Goal: Find contact information: Find contact information

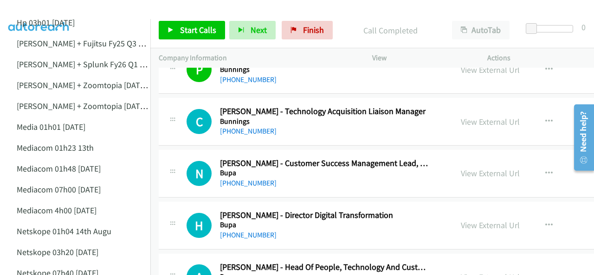
scroll to position [7560, 0]
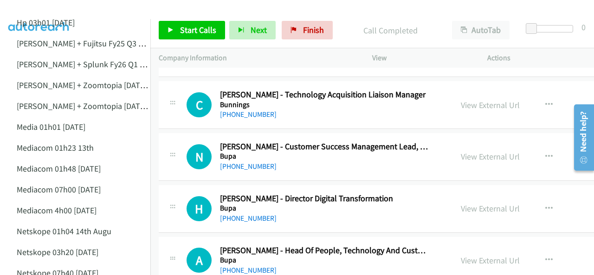
click at [36, 9] on img at bounding box center [39, 16] width 70 height 32
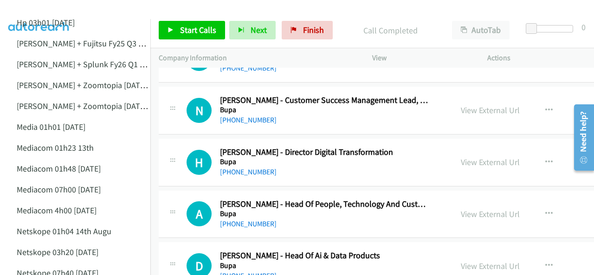
scroll to position [7653, 0]
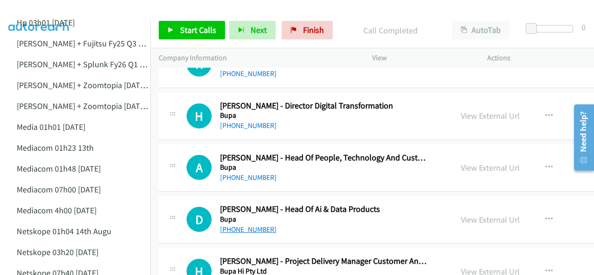
click at [255, 225] on link "[PHONE_NUMBER]" at bounding box center [248, 229] width 57 height 9
click at [49, 12] on img at bounding box center [39, 16] width 70 height 32
click at [54, 7] on img at bounding box center [39, 16] width 70 height 32
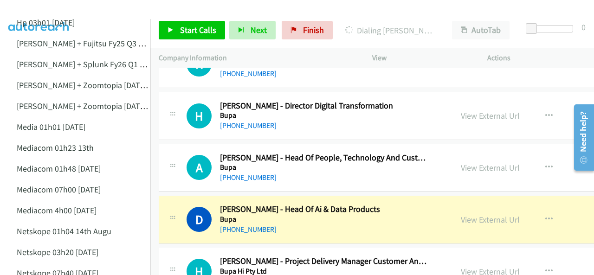
click at [30, 12] on img at bounding box center [39, 16] width 70 height 32
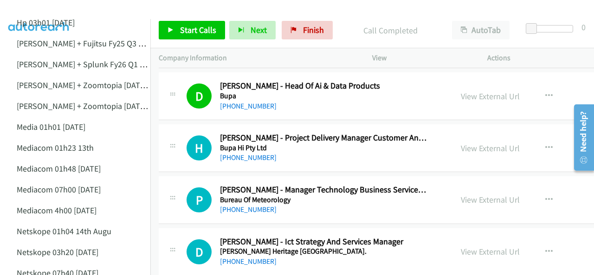
scroll to position [7792, 0]
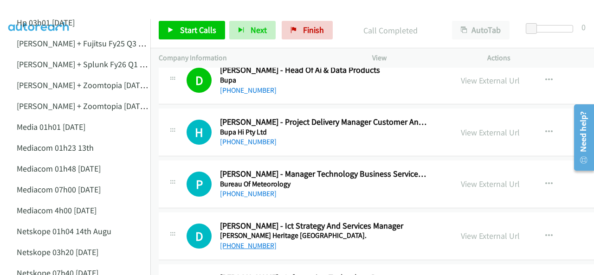
click at [247, 241] on link "[PHONE_NUMBER]" at bounding box center [248, 245] width 57 height 9
click at [51, 8] on img at bounding box center [39, 16] width 70 height 32
click at [48, 8] on img at bounding box center [39, 16] width 70 height 32
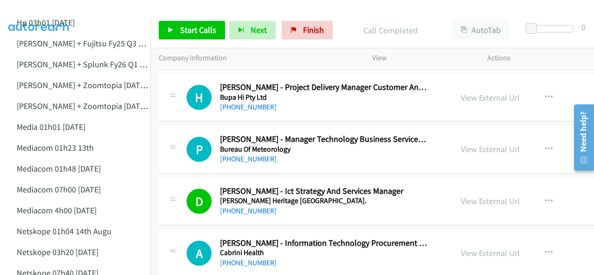
scroll to position [7838, 0]
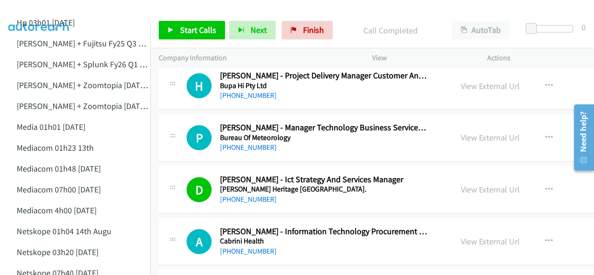
click at [36, 11] on img at bounding box center [39, 16] width 70 height 32
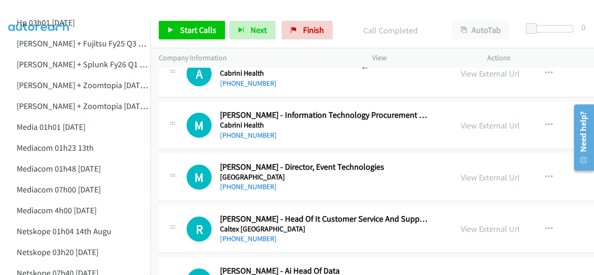
scroll to position [8024, 0]
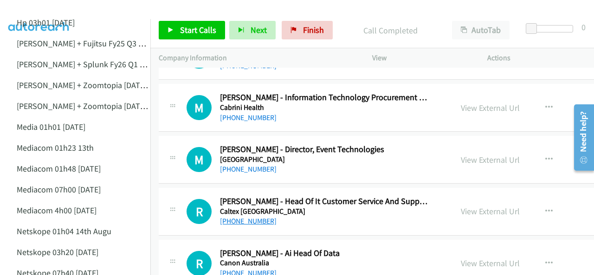
click at [244, 217] on link "[PHONE_NUMBER]" at bounding box center [248, 221] width 57 height 9
click at [32, 12] on img at bounding box center [39, 16] width 70 height 32
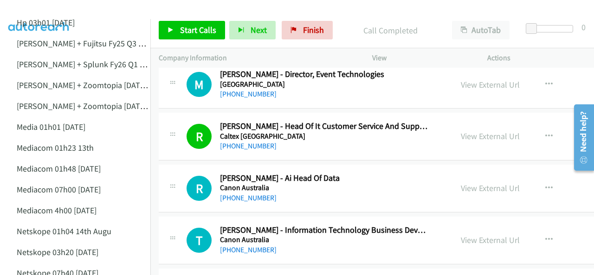
scroll to position [8116, 0]
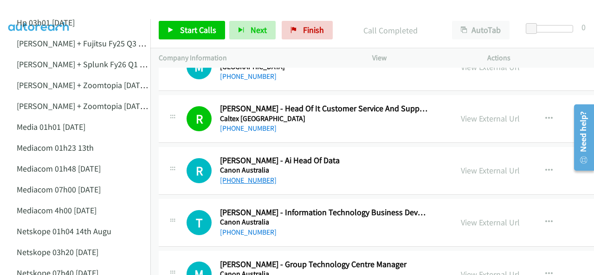
click at [244, 176] on link "[PHONE_NUMBER]" at bounding box center [248, 180] width 57 height 9
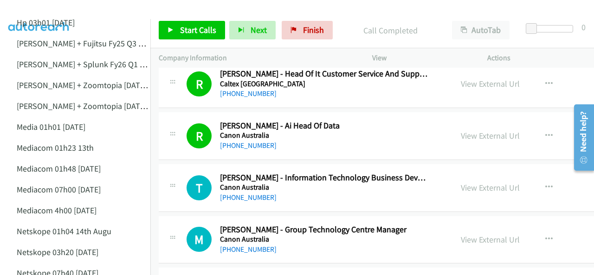
scroll to position [8163, 0]
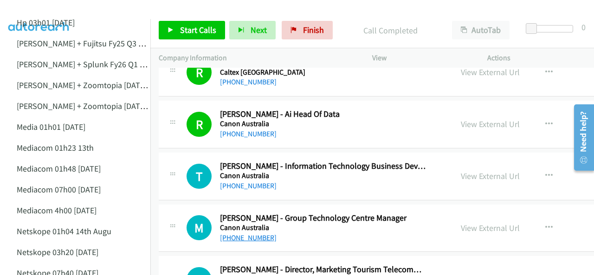
click at [250, 233] on link "[PHONE_NUMBER]" at bounding box center [248, 237] width 57 height 9
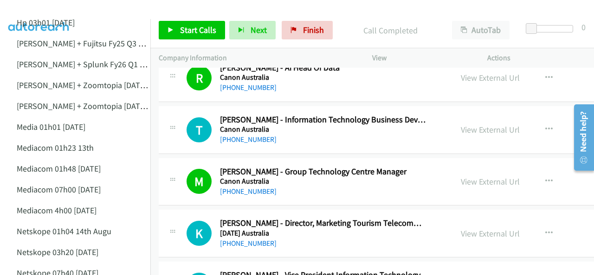
scroll to position [8255, 0]
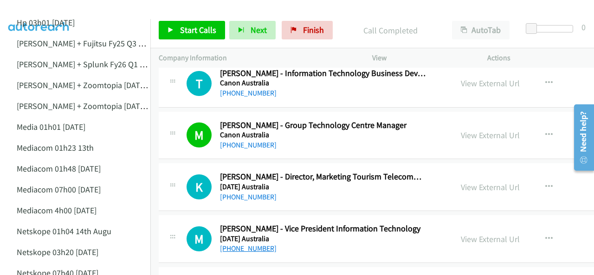
click at [251, 244] on link "[PHONE_NUMBER]" at bounding box center [248, 248] width 57 height 9
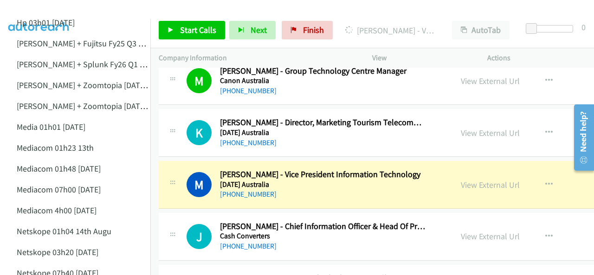
scroll to position [8348, 0]
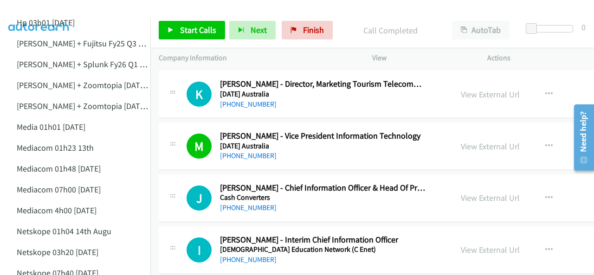
click at [43, 11] on img at bounding box center [39, 16] width 70 height 32
click at [233, 203] on link "[PHONE_NUMBER]" at bounding box center [248, 207] width 57 height 9
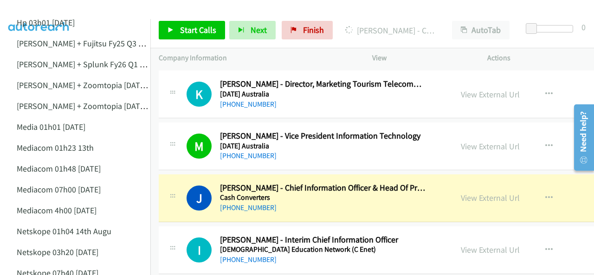
click at [49, 13] on img at bounding box center [39, 16] width 70 height 32
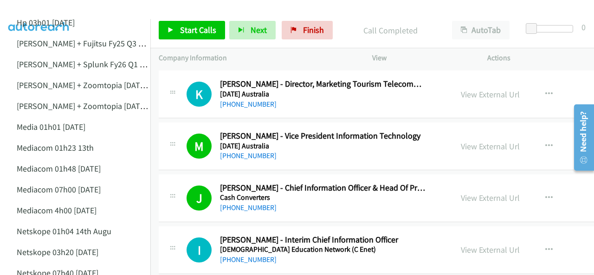
click at [41, 10] on img at bounding box center [39, 16] width 70 height 32
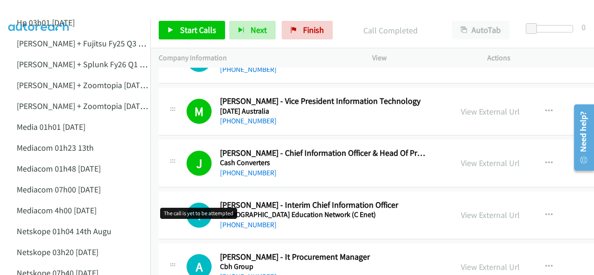
scroll to position [8441, 0]
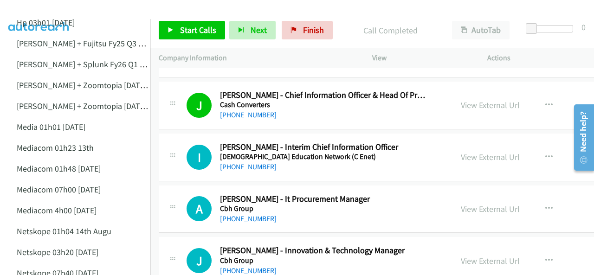
click at [237, 162] on link "[PHONE_NUMBER]" at bounding box center [248, 166] width 57 height 9
click at [38, 8] on img at bounding box center [39, 16] width 70 height 32
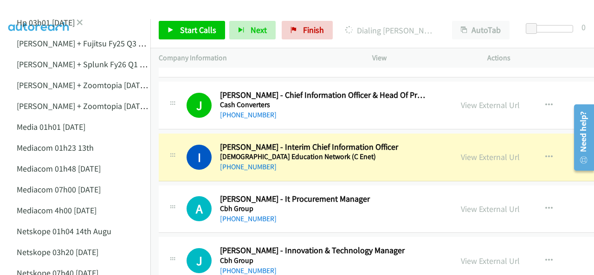
click at [111, 24] on li "Hp 03h01 [DATE]" at bounding box center [83, 22] width 150 height 21
click at [48, 14] on img at bounding box center [39, 16] width 70 height 32
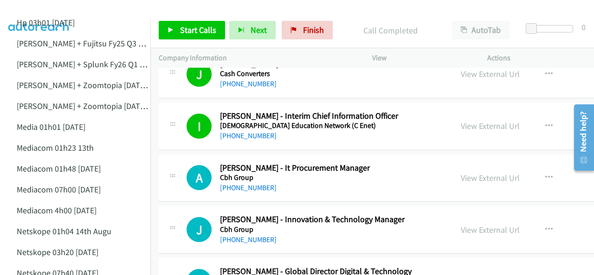
scroll to position [8487, 0]
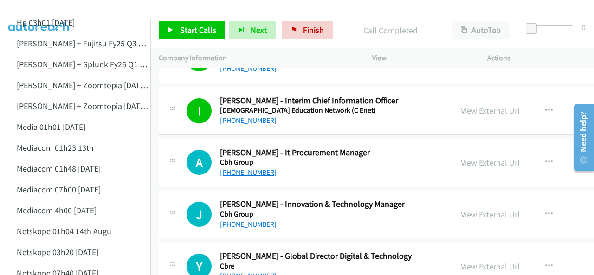
click at [245, 168] on link "[PHONE_NUMBER]" at bounding box center [248, 172] width 57 height 9
click at [34, 7] on img at bounding box center [39, 16] width 70 height 32
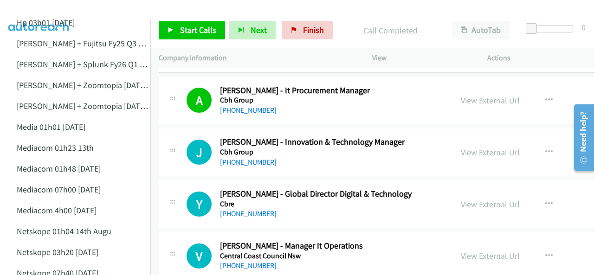
scroll to position [8534, 0]
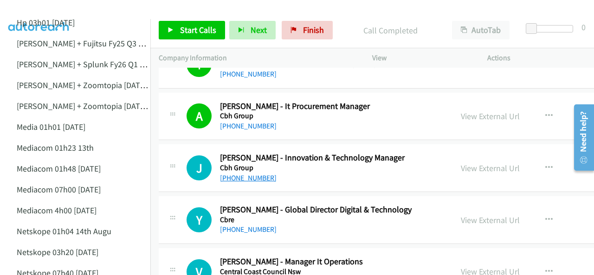
click at [238, 173] on link "[PHONE_NUMBER]" at bounding box center [248, 177] width 57 height 9
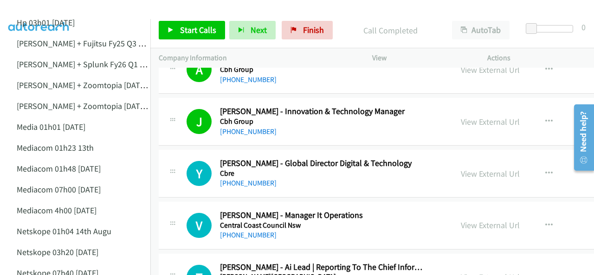
scroll to position [8627, 0]
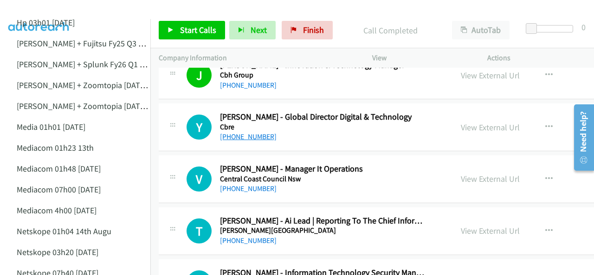
click at [229, 132] on link "[PHONE_NUMBER]" at bounding box center [248, 136] width 57 height 9
click at [39, 7] on img at bounding box center [39, 16] width 70 height 32
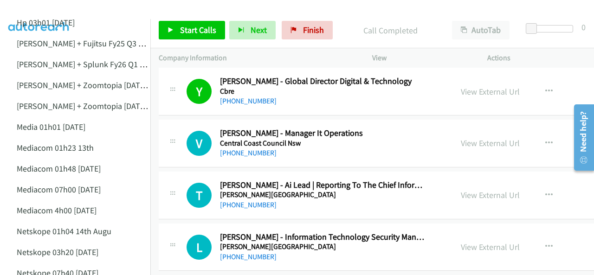
scroll to position [8673, 0]
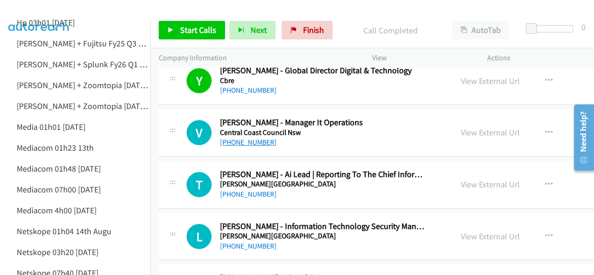
click at [242, 138] on link "[PHONE_NUMBER]" at bounding box center [248, 142] width 57 height 9
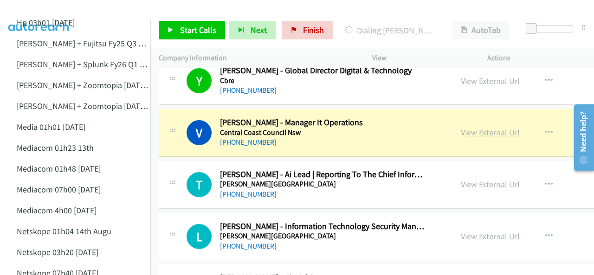
click at [482, 127] on link "View External Url" at bounding box center [490, 132] width 59 height 11
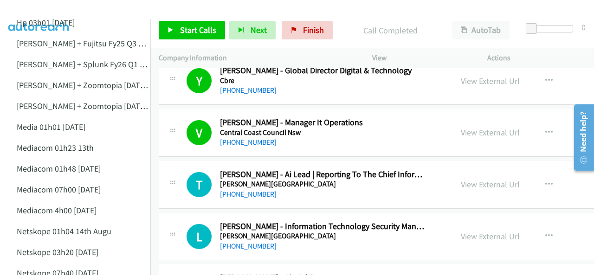
scroll to position [8719, 0]
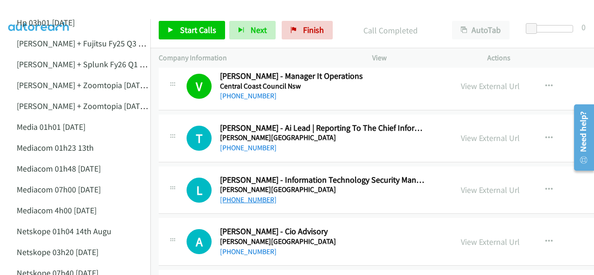
click at [239, 195] on link "[PHONE_NUMBER]" at bounding box center [248, 199] width 57 height 9
click at [45, 8] on img at bounding box center [39, 16] width 70 height 32
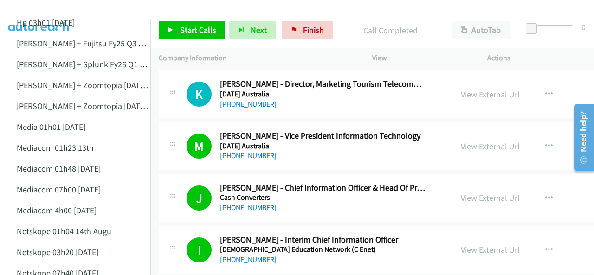
scroll to position [8302, 0]
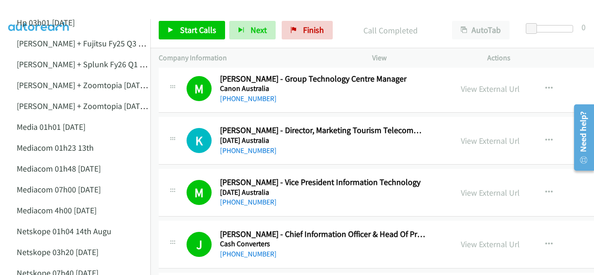
click at [40, 9] on img at bounding box center [39, 16] width 70 height 32
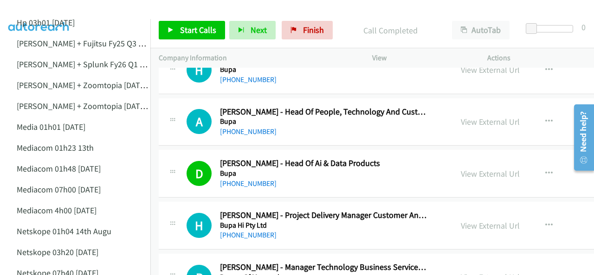
scroll to position [7653, 0]
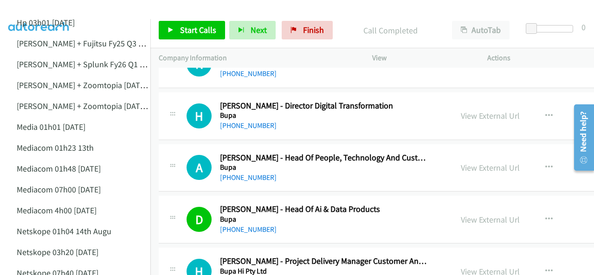
drag, startPoint x: 36, startPoint y: 8, endPoint x: 29, endPoint y: 6, distance: 6.9
click at [36, 8] on img at bounding box center [39, 16] width 70 height 32
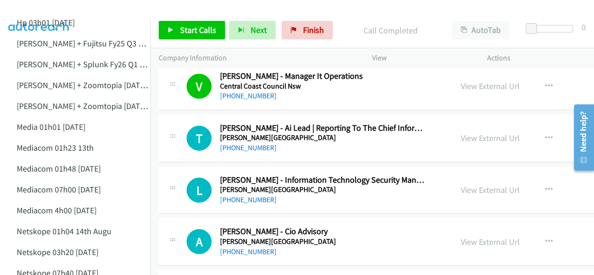
scroll to position [8673, 0]
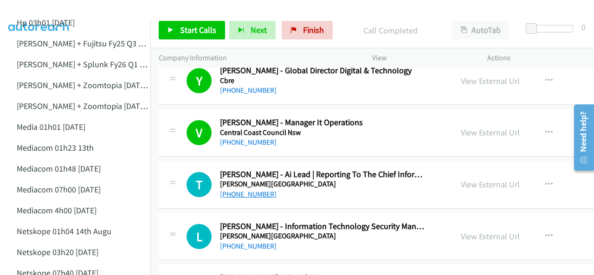
click at [245, 190] on link "[PHONE_NUMBER]" at bounding box center [248, 194] width 57 height 9
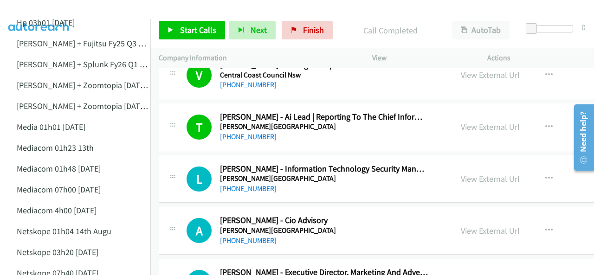
scroll to position [8719, 0]
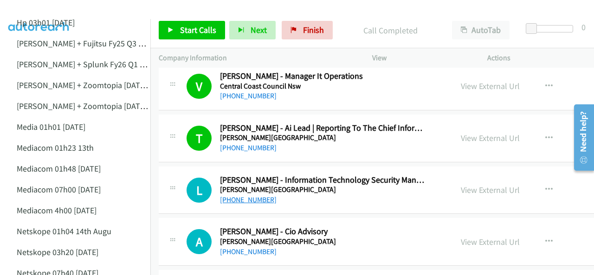
click at [248, 195] on link "[PHONE_NUMBER]" at bounding box center [248, 199] width 57 height 9
click at [41, 7] on img at bounding box center [39, 16] width 70 height 32
click at [42, 11] on img at bounding box center [39, 16] width 70 height 32
click at [34, 7] on img at bounding box center [39, 16] width 70 height 32
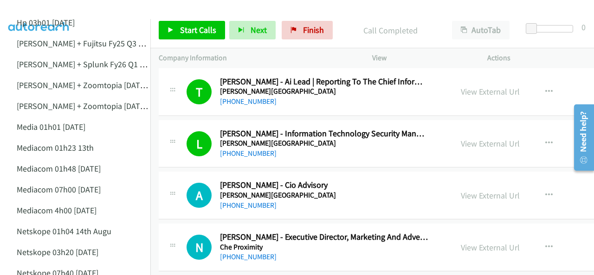
click at [49, 9] on img at bounding box center [39, 16] width 70 height 32
click at [57, 9] on img at bounding box center [39, 16] width 70 height 32
click at [254, 201] on link "[PHONE_NUMBER]" at bounding box center [248, 205] width 57 height 9
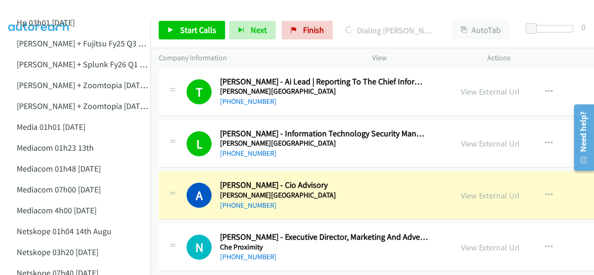
drag, startPoint x: 28, startPoint y: 12, endPoint x: 36, endPoint y: 13, distance: 7.5
click at [29, 12] on img at bounding box center [39, 16] width 70 height 32
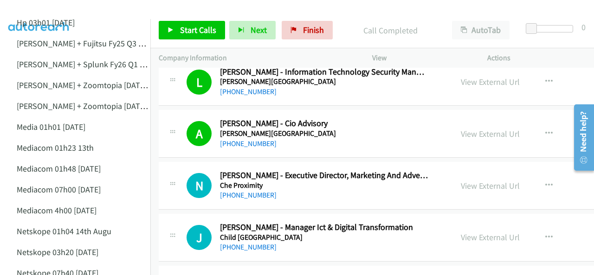
scroll to position [8858, 0]
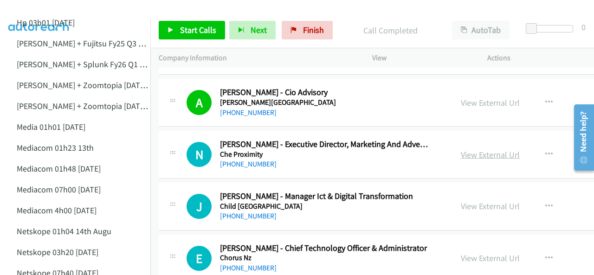
click at [462, 149] on link "View External Url" at bounding box center [490, 154] width 59 height 11
click at [244, 211] on link "[PHONE_NUMBER]" at bounding box center [248, 215] width 57 height 9
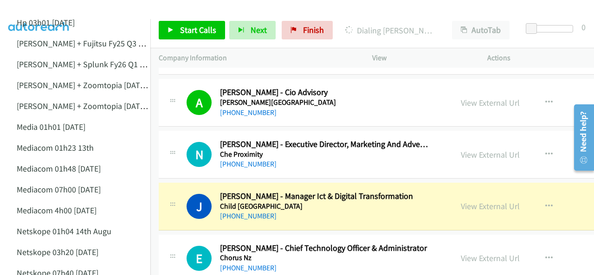
click at [57, 15] on img at bounding box center [39, 16] width 70 height 32
click at [35, 9] on img at bounding box center [39, 16] width 70 height 32
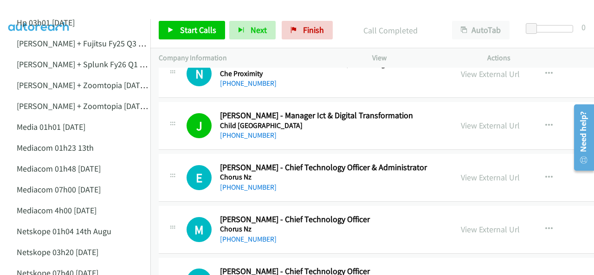
scroll to position [8951, 0]
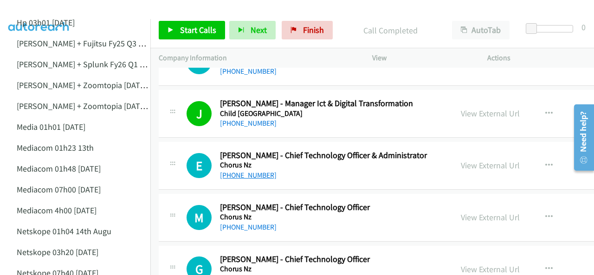
click at [249, 171] on link "[PHONE_NUMBER]" at bounding box center [248, 175] width 57 height 9
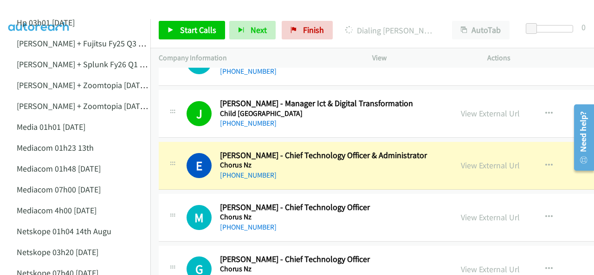
click at [45, 8] on img at bounding box center [39, 16] width 70 height 32
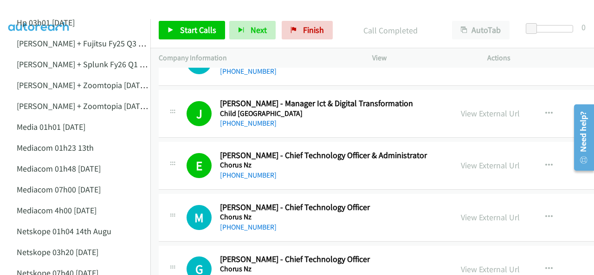
click at [45, 9] on img at bounding box center [39, 16] width 70 height 32
click at [244, 223] on link "[PHONE_NUMBER]" at bounding box center [248, 227] width 57 height 9
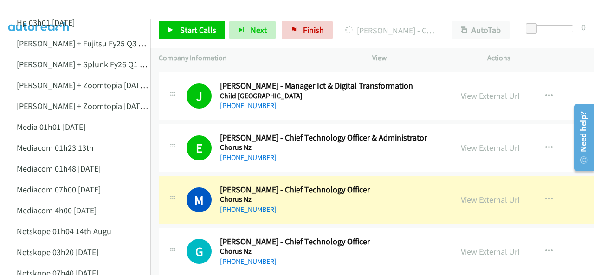
scroll to position [8998, 0]
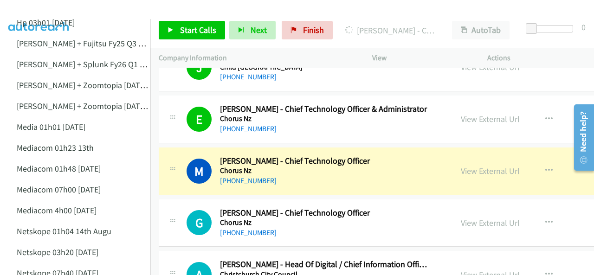
click at [55, 11] on img at bounding box center [39, 16] width 70 height 32
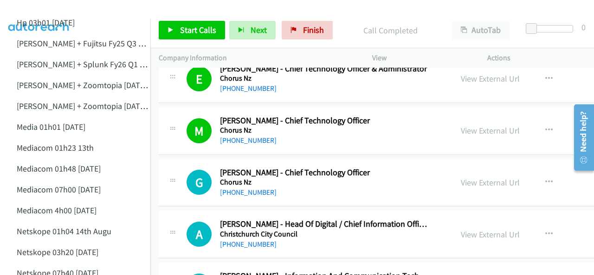
scroll to position [9044, 0]
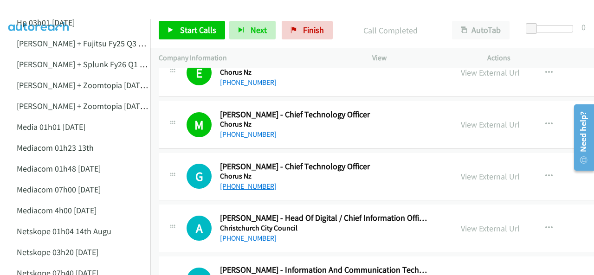
click at [236, 182] on link "[PHONE_NUMBER]" at bounding box center [248, 186] width 57 height 9
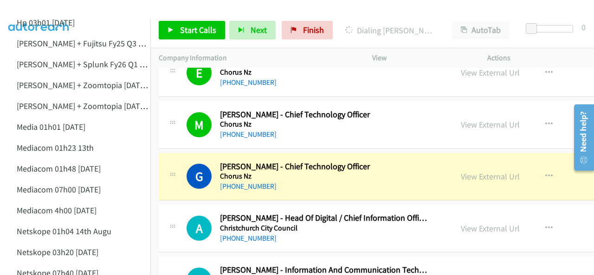
click at [38, 10] on img at bounding box center [39, 16] width 70 height 32
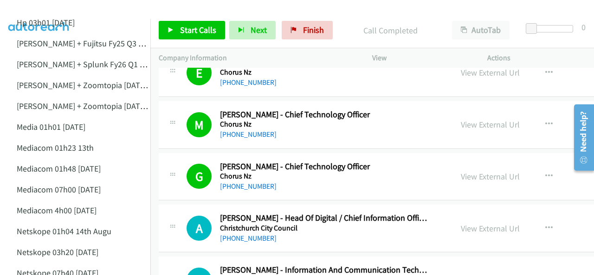
click at [52, 9] on img at bounding box center [39, 16] width 70 height 32
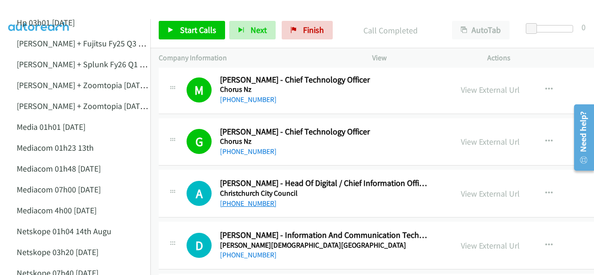
scroll to position [9090, 0]
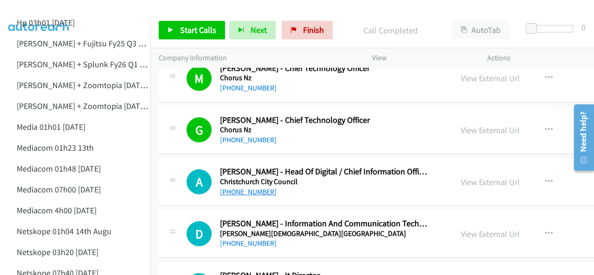
click at [227, 187] on link "[PHONE_NUMBER]" at bounding box center [248, 191] width 57 height 9
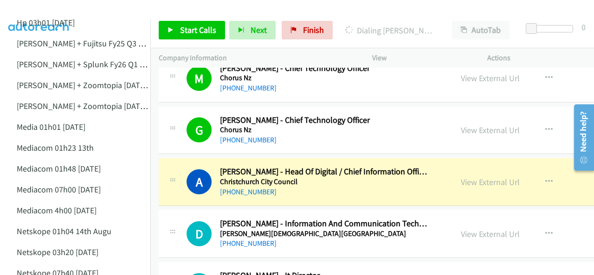
click at [42, 12] on img at bounding box center [39, 16] width 70 height 32
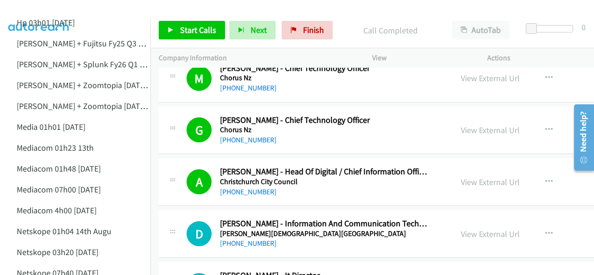
click at [42, 15] on img at bounding box center [39, 16] width 70 height 32
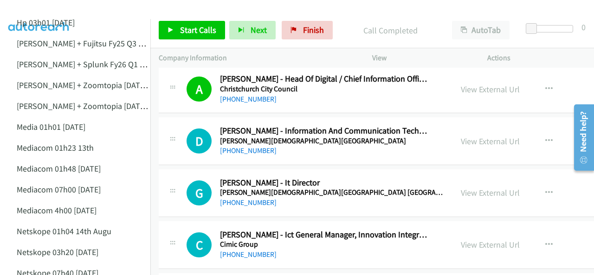
scroll to position [9137, 0]
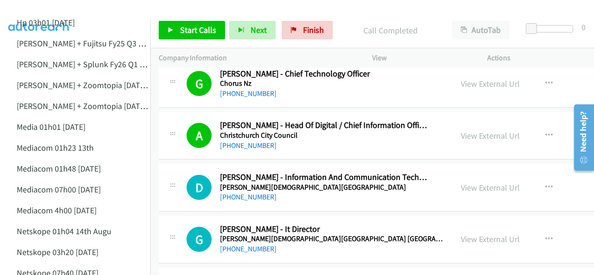
click at [28, 9] on img at bounding box center [39, 16] width 70 height 32
click at [241, 192] on link "[PHONE_NUMBER]" at bounding box center [248, 196] width 57 height 9
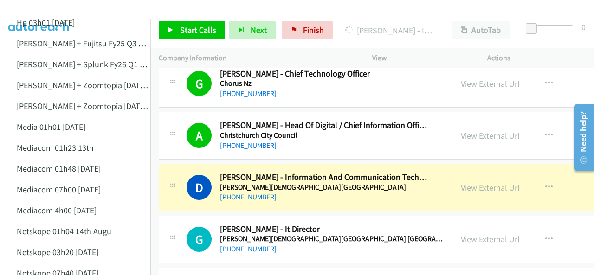
click at [52, 8] on img at bounding box center [39, 16] width 70 height 32
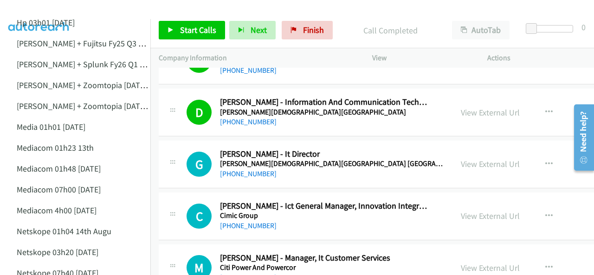
scroll to position [9229, 0]
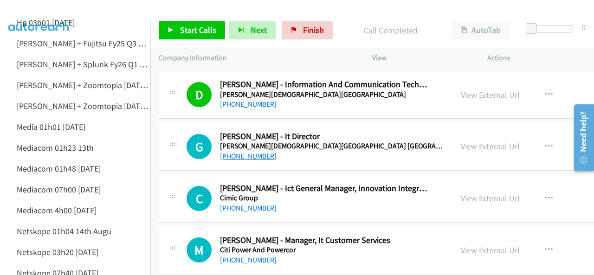
click at [252, 152] on link "[PHONE_NUMBER]" at bounding box center [248, 156] width 57 height 9
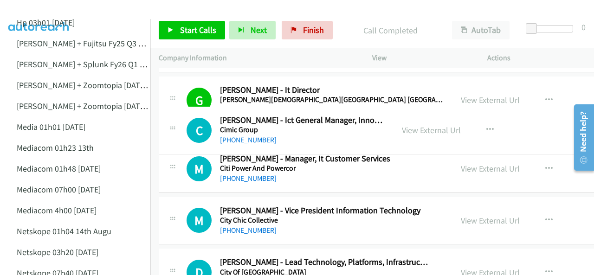
drag, startPoint x: 220, startPoint y: 112, endPoint x: 298, endPoint y: 118, distance: 78.1
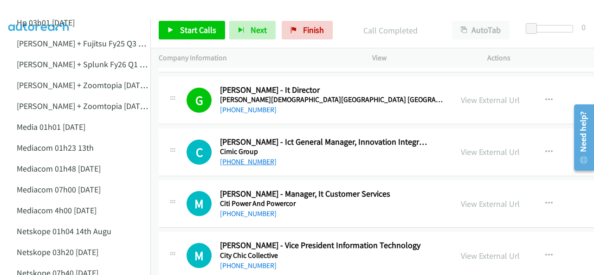
click at [238, 157] on link "[PHONE_NUMBER]" at bounding box center [248, 161] width 57 height 9
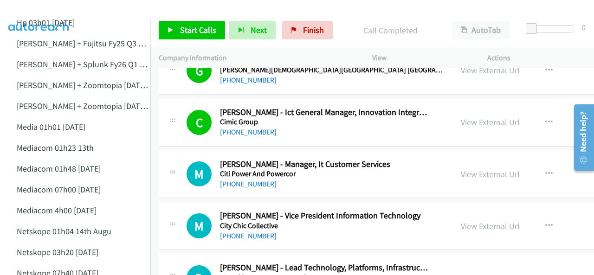
scroll to position [9322, 0]
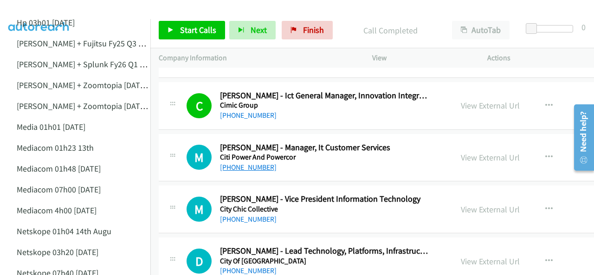
click at [248, 163] on link "[PHONE_NUMBER]" at bounding box center [248, 167] width 57 height 9
click at [65, 8] on img at bounding box center [39, 16] width 70 height 32
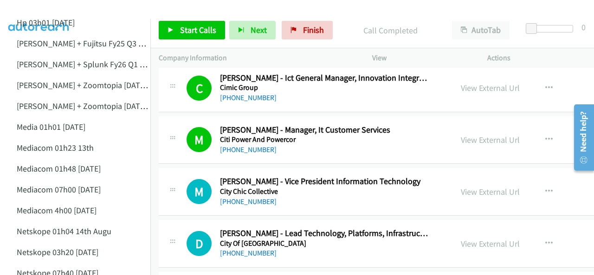
scroll to position [9369, 0]
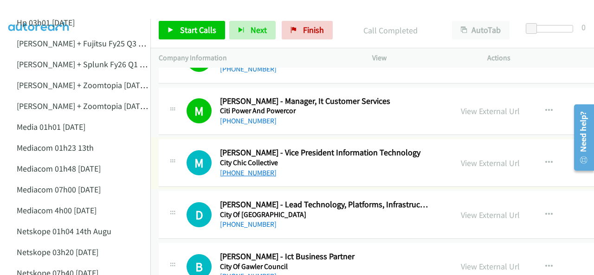
click at [235, 168] on link "[PHONE_NUMBER]" at bounding box center [248, 172] width 57 height 9
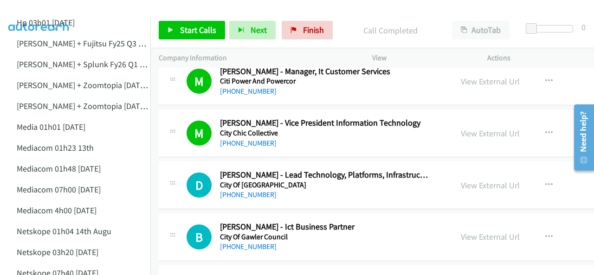
scroll to position [9415, 0]
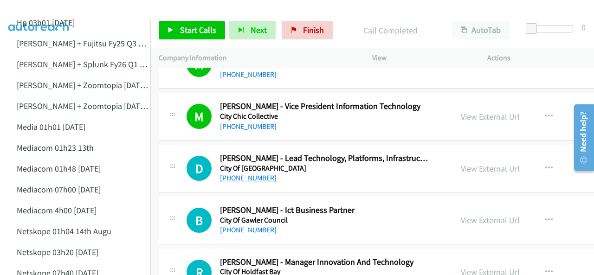
click at [240, 173] on link "[PHONE_NUMBER]" at bounding box center [248, 177] width 57 height 9
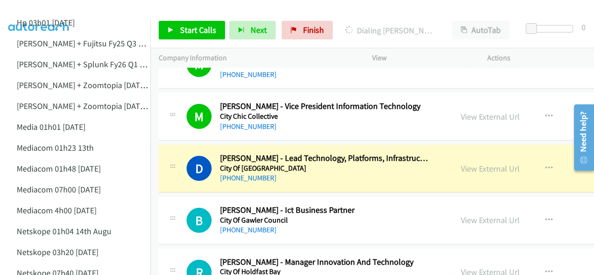
click at [54, 11] on img at bounding box center [39, 16] width 70 height 32
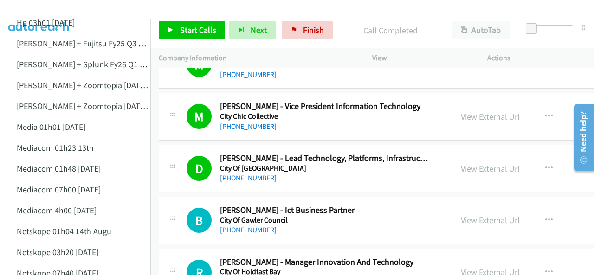
click at [107, 15] on div at bounding box center [292, 18] width 585 height 36
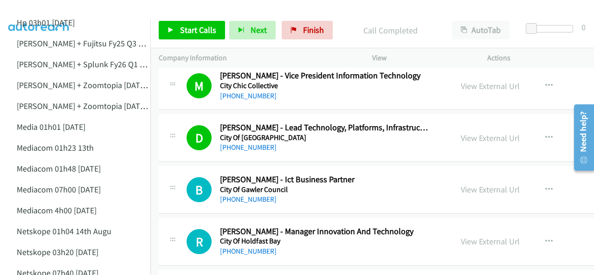
scroll to position [9461, 0]
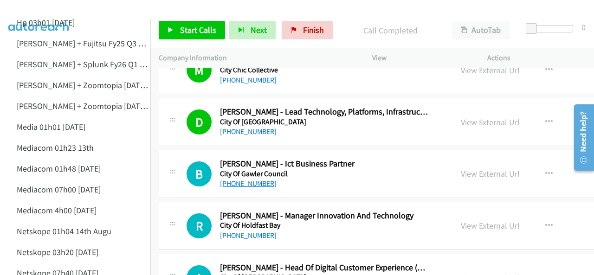
click at [244, 179] on link "[PHONE_NUMBER]" at bounding box center [248, 183] width 57 height 9
click at [53, 12] on img at bounding box center [39, 16] width 70 height 32
click at [43, 12] on img at bounding box center [39, 16] width 70 height 32
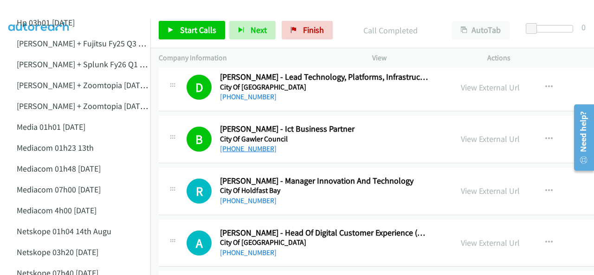
scroll to position [9508, 0]
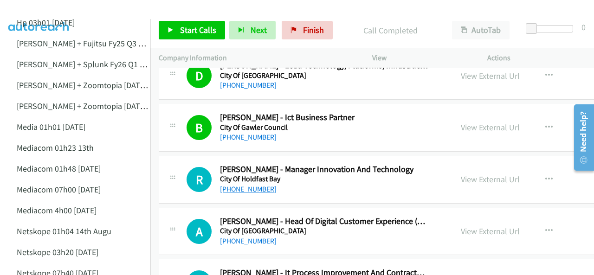
click at [251, 185] on link "[PHONE_NUMBER]" at bounding box center [248, 189] width 57 height 9
click at [25, 9] on img at bounding box center [39, 16] width 70 height 32
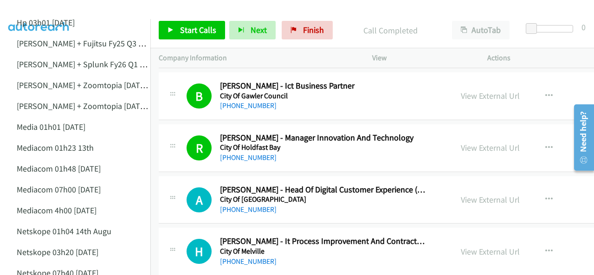
scroll to position [9554, 0]
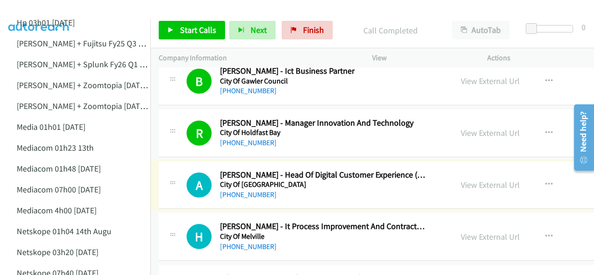
click at [241, 190] on link "[PHONE_NUMBER]" at bounding box center [248, 194] width 57 height 9
